Goal: Information Seeking & Learning: Check status

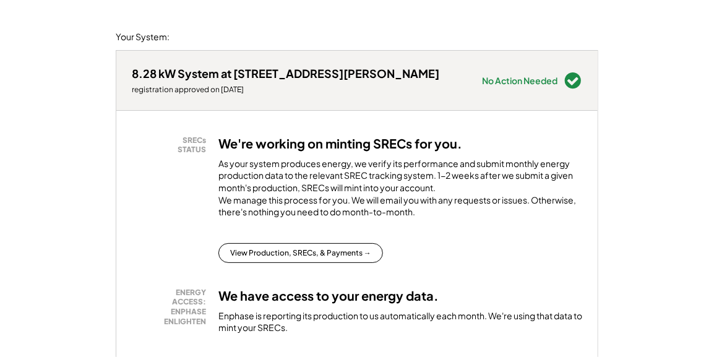
scroll to position [124, 0]
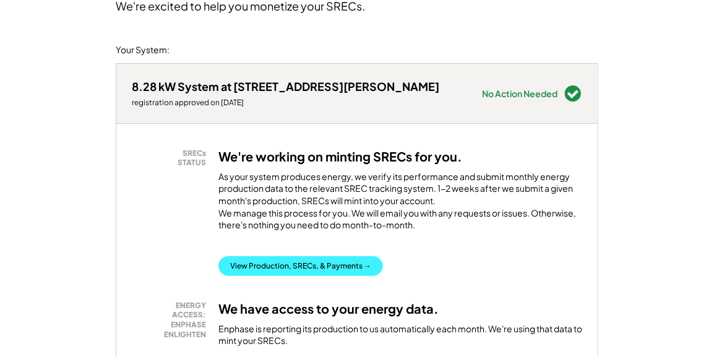
click at [353, 274] on button "View Production, SRECs, & Payments →" at bounding box center [301, 266] width 165 height 20
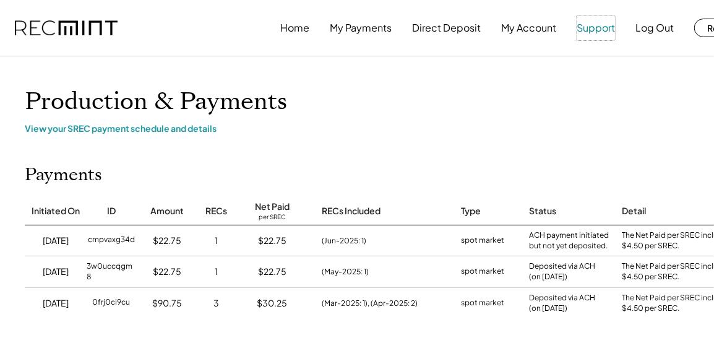
click at [610, 28] on button "Support" at bounding box center [596, 27] width 38 height 25
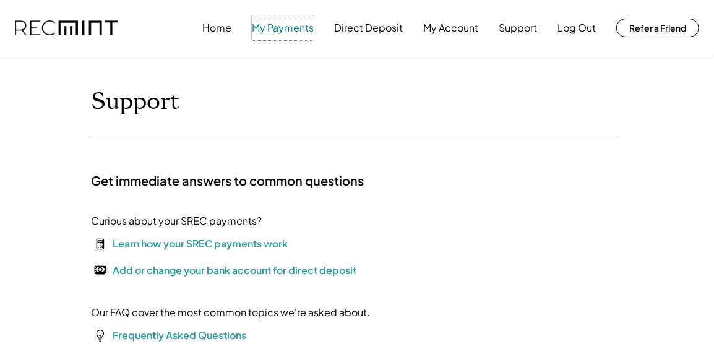
click at [264, 27] on button "My Payments" at bounding box center [283, 27] width 62 height 25
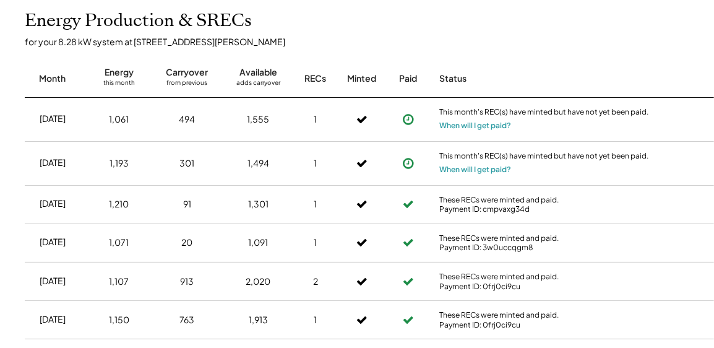
scroll to position [371, 0]
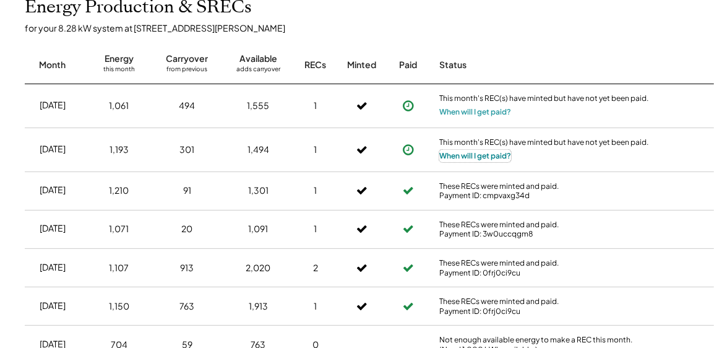
click at [457, 157] on button "When will I get paid?" at bounding box center [476, 156] width 72 height 12
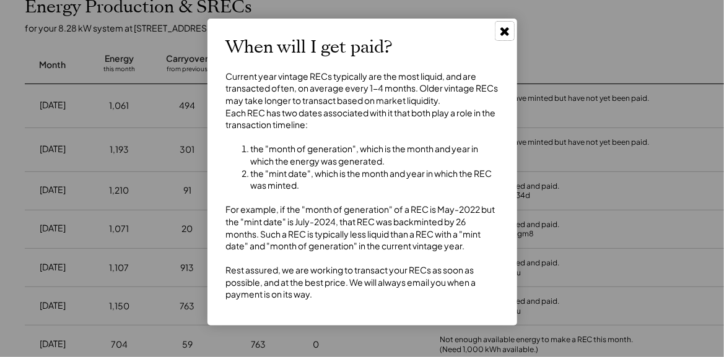
click at [505, 34] on icon at bounding box center [504, 31] width 12 height 12
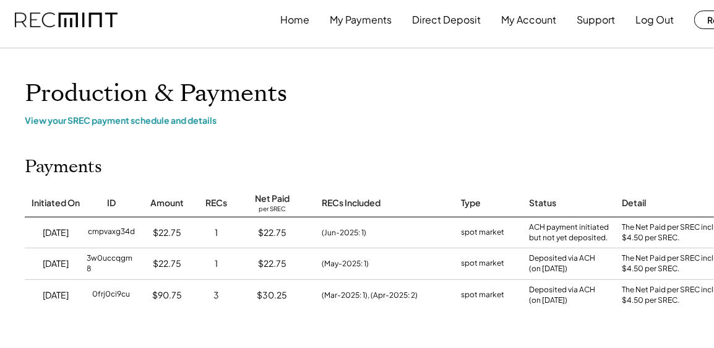
scroll to position [0, 0]
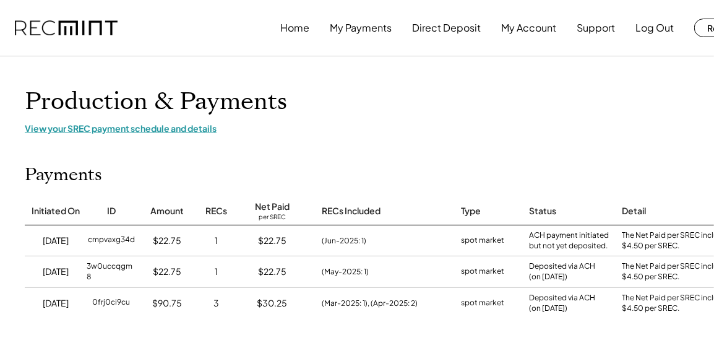
click at [176, 131] on div "View your SREC payment schedule and details" at bounding box center [396, 128] width 743 height 11
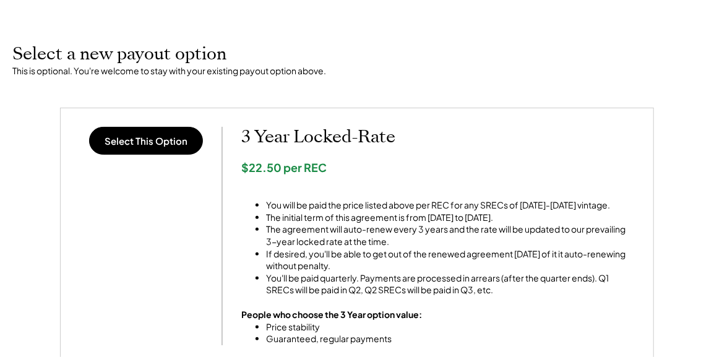
scroll to position [452, 0]
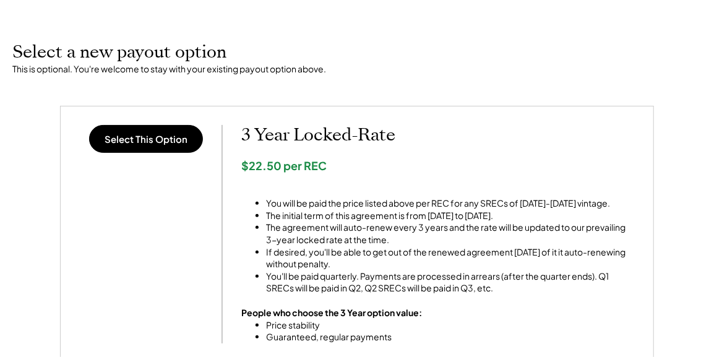
drag, startPoint x: 713, startPoint y: 123, endPoint x: 720, endPoint y: 143, distance: 21.5
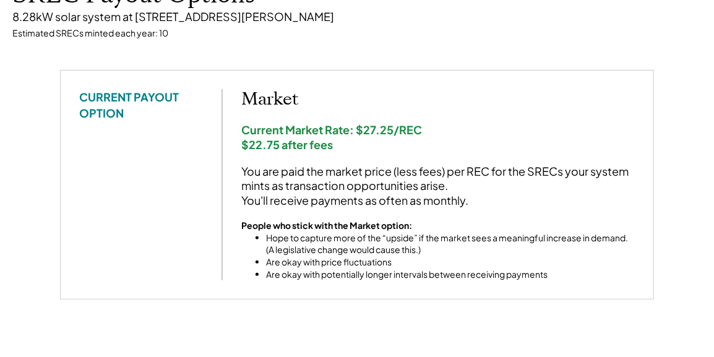
scroll to position [131, 0]
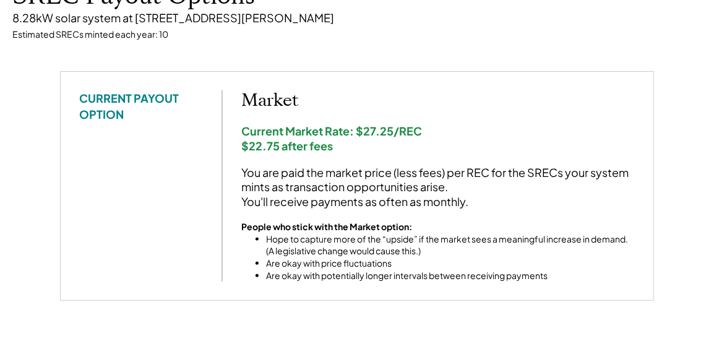
click at [714, 80] on html "Home My Payments Direct Deposit My Account Support Log Out Refer a Friend < Ret…" at bounding box center [357, 47] width 714 height 357
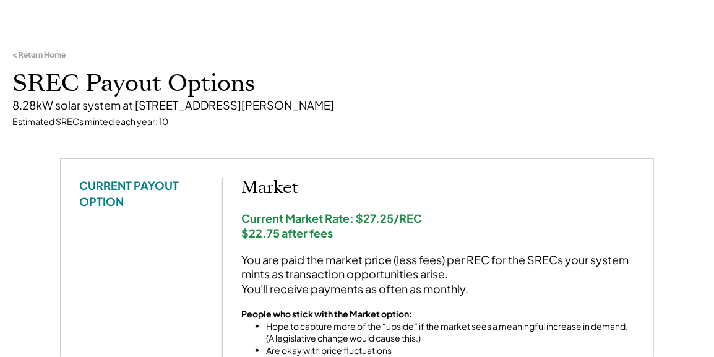
scroll to position [0, 0]
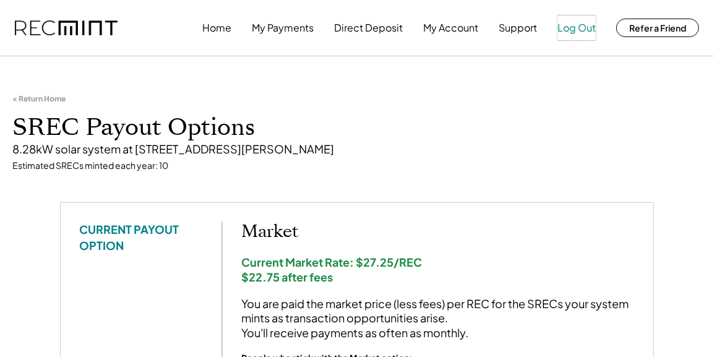
click at [583, 27] on button "Log Out" at bounding box center [577, 27] width 38 height 25
